Goal: Information Seeking & Learning: Learn about a topic

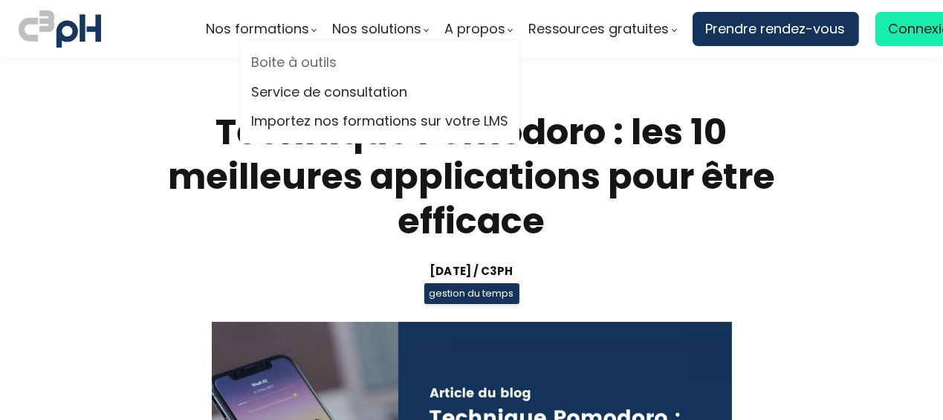
click at [324, 62] on link "Boite à outils" at bounding box center [379, 62] width 257 height 22
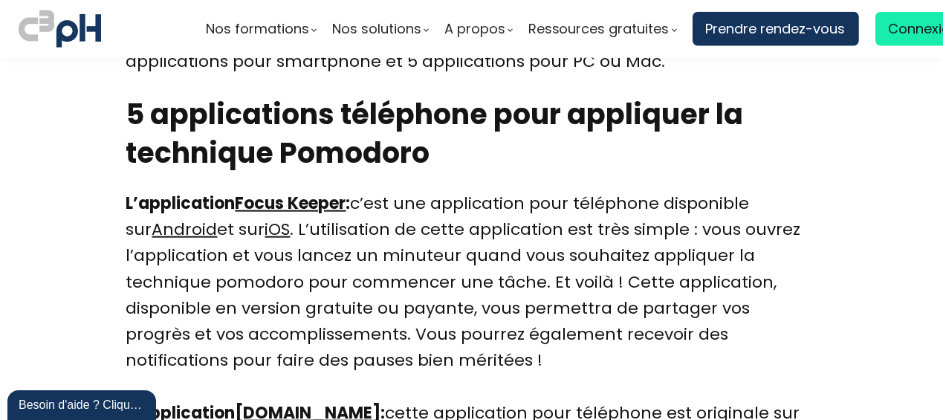
scroll to position [2006, 0]
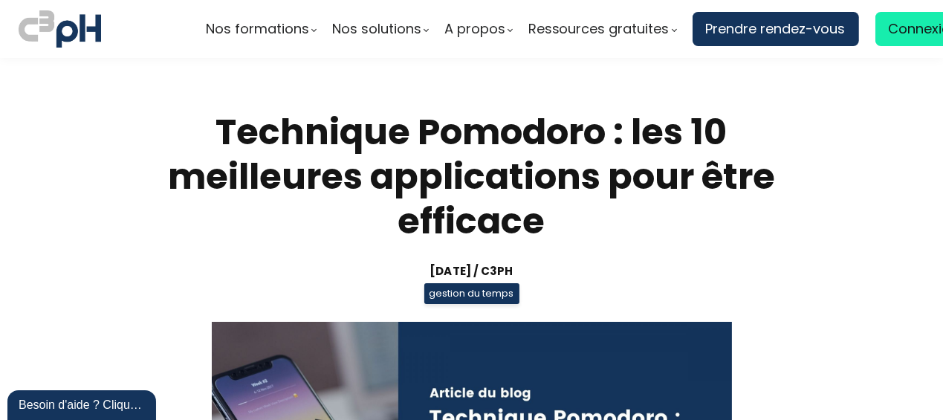
scroll to position [2006, 0]
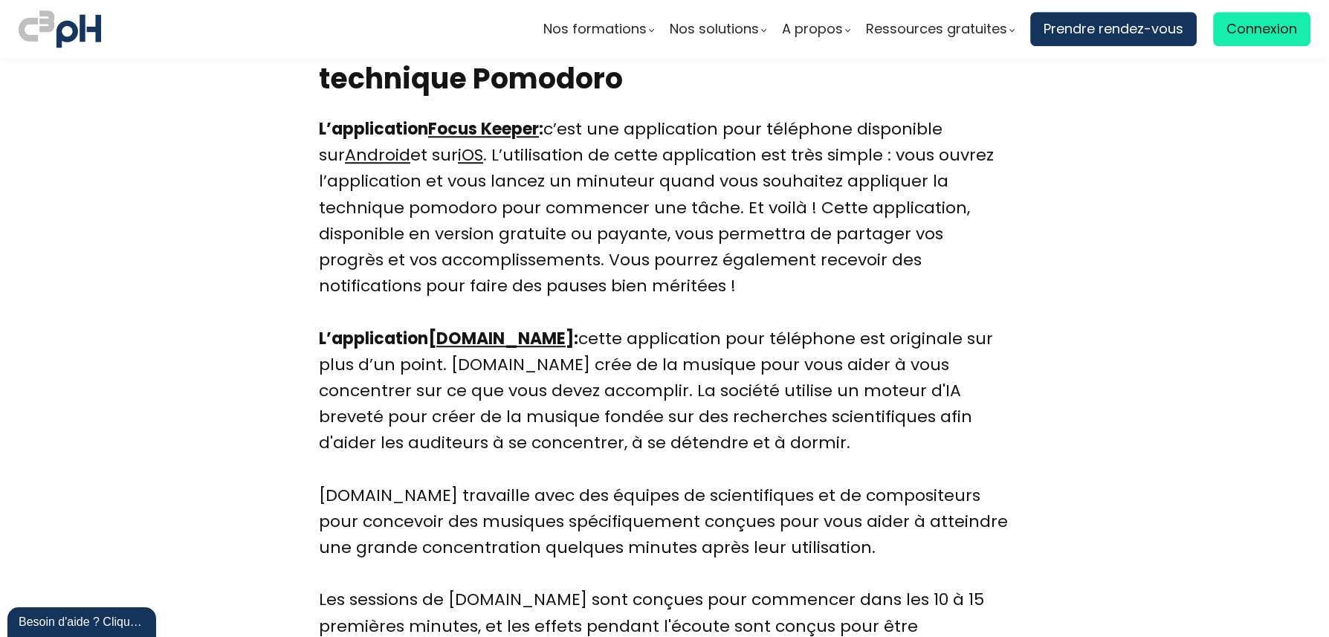
click at [471, 335] on link "[DOMAIN_NAME]" at bounding box center [501, 338] width 146 height 23
